Goal: Information Seeking & Learning: Understand process/instructions

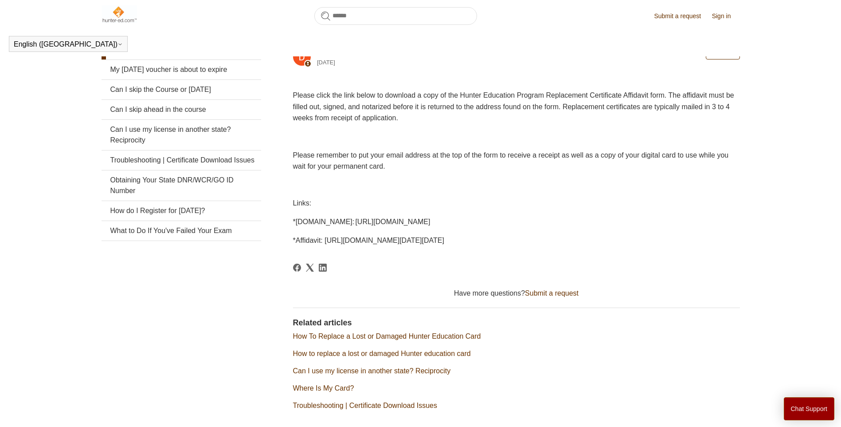
scroll to position [196, 0]
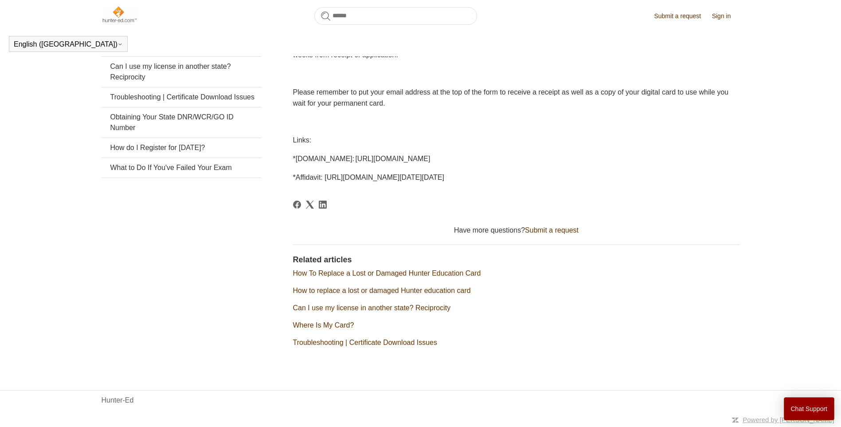
click at [367, 274] on link "How To Replace a Lost or Damaged Hunter Education Card" at bounding box center [387, 273] width 188 height 8
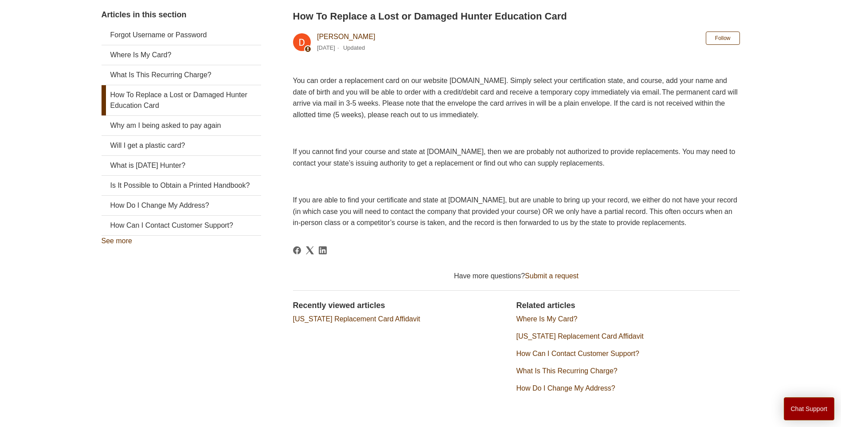
click at [349, 322] on link "[US_STATE] Replacement Card Affidavit" at bounding box center [356, 319] width 127 height 8
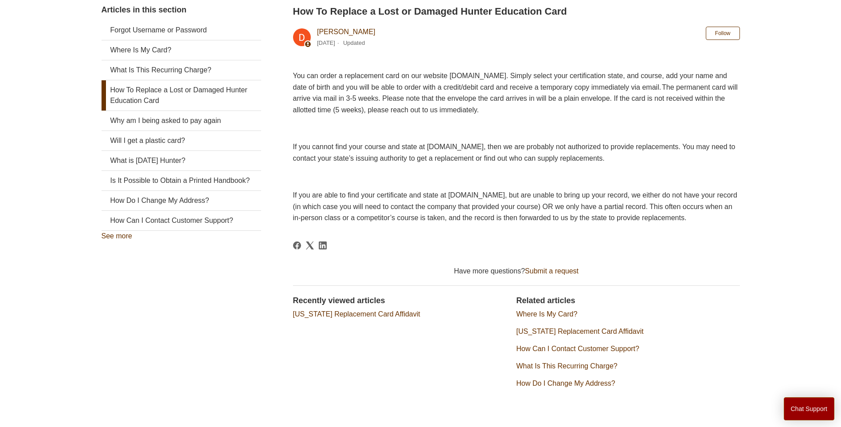
scroll to position [153, 0]
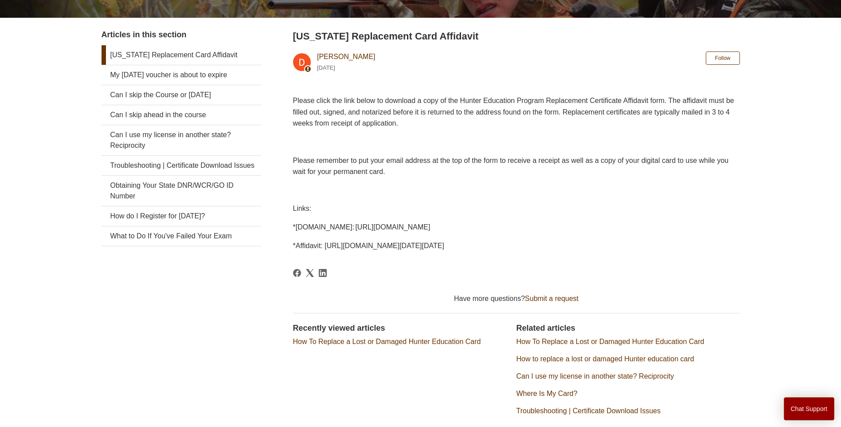
click at [431, 223] on span "*[DOMAIN_NAME]: [URL][DOMAIN_NAME]" at bounding box center [361, 227] width 137 height 8
